Goal: Obtain resource: Download file/media

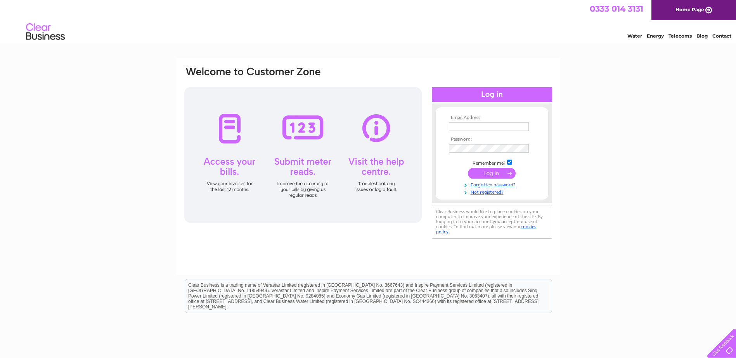
type input "anne.gibson@bsw.co.uk"
click at [488, 173] on input "submit" at bounding box center [492, 173] width 48 height 11
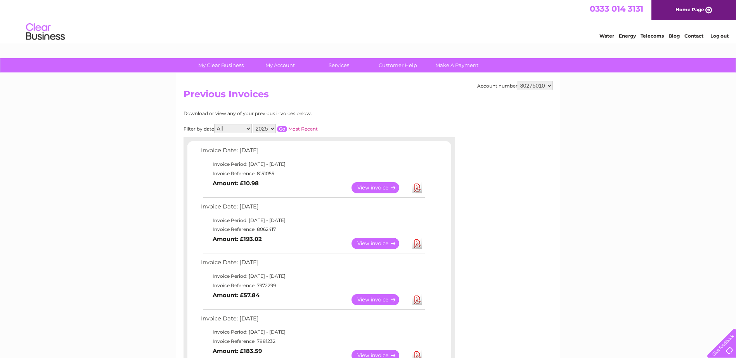
click at [385, 188] on link "View" at bounding box center [379, 187] width 57 height 11
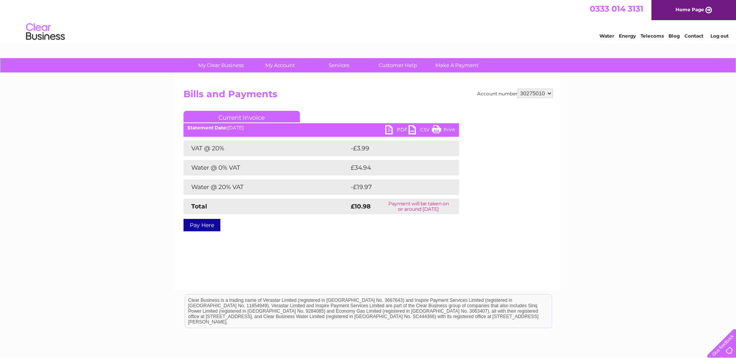
click at [402, 128] on link "PDF" at bounding box center [396, 130] width 23 height 11
click at [719, 37] on link "Log out" at bounding box center [719, 36] width 18 height 6
